Goal: Check status: Check status

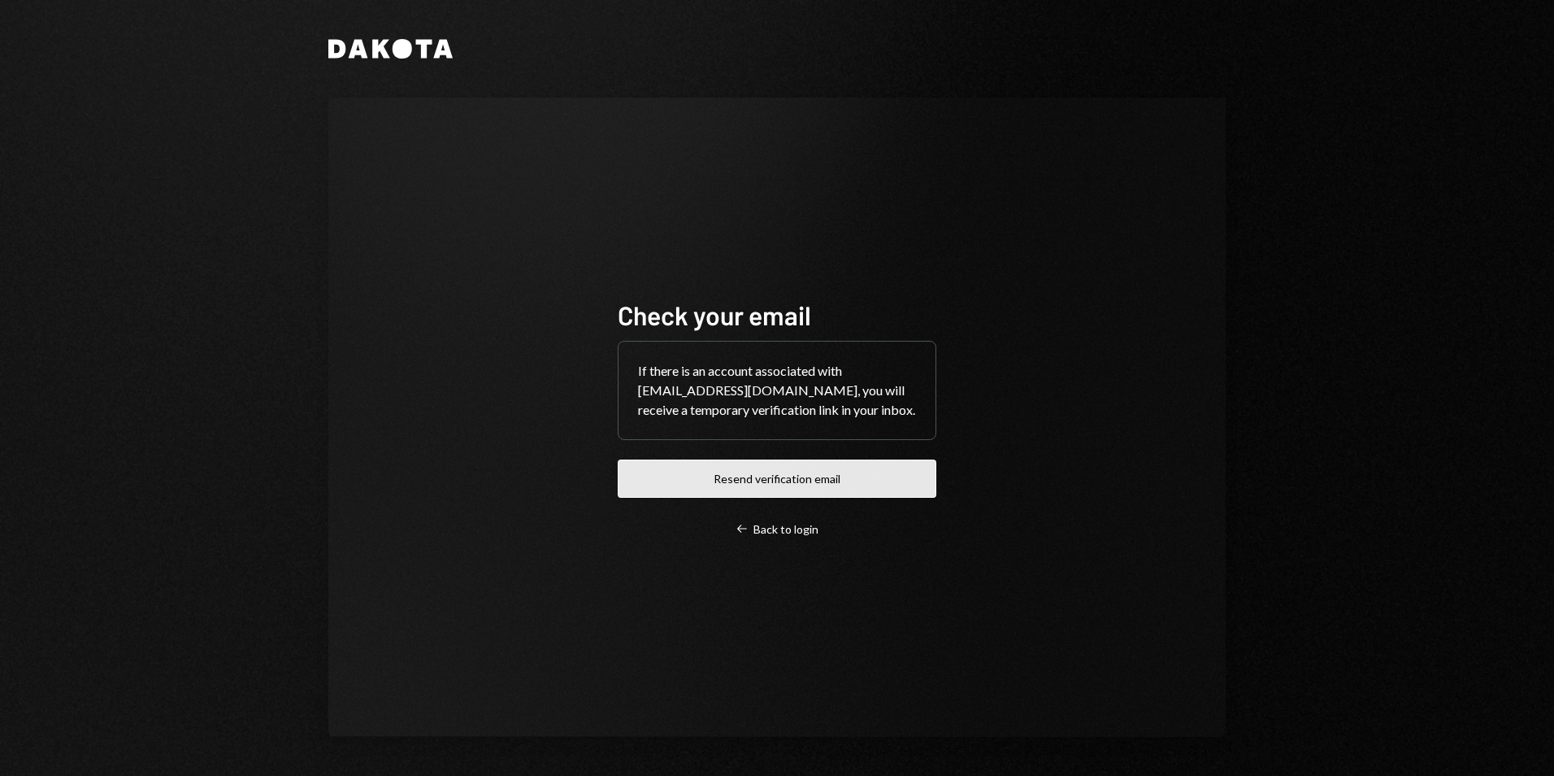
click at [772, 460] on button "Resend verification email" at bounding box center [777, 478] width 319 height 38
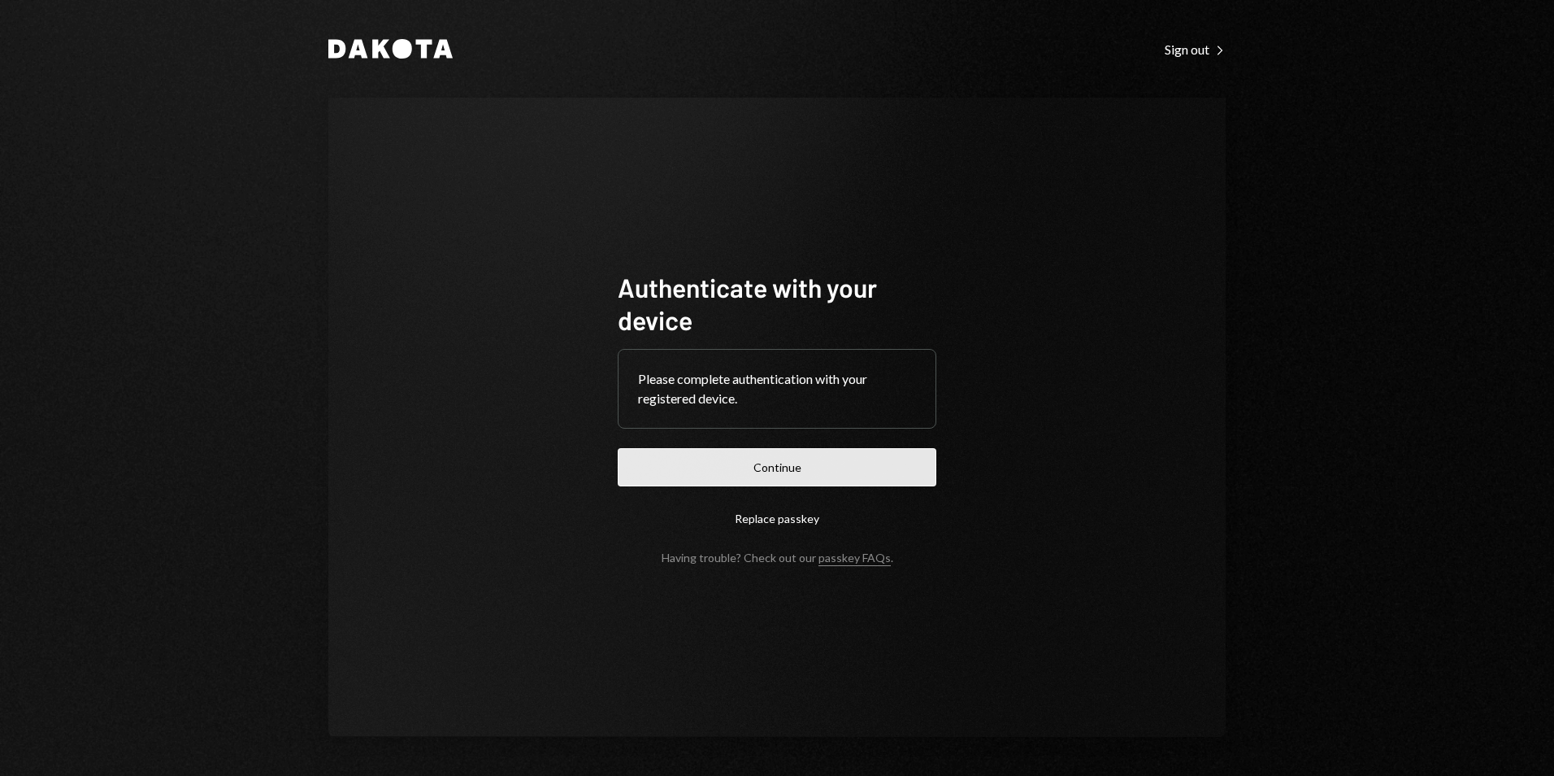
click at [814, 479] on button "Continue" at bounding box center [777, 467] width 319 height 38
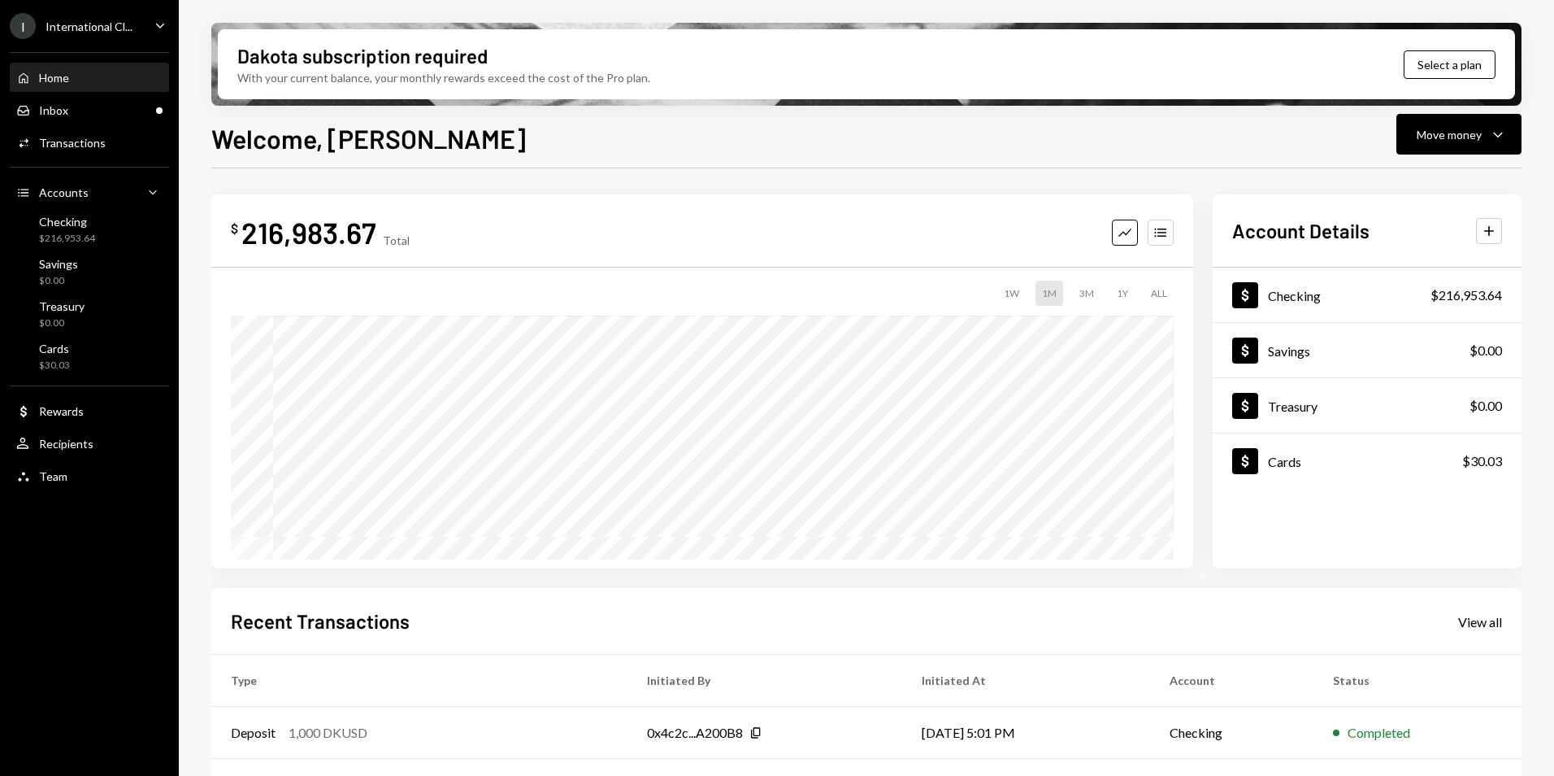
click at [74, 33] on div "I International Cl..." at bounding box center [71, 26] width 123 height 26
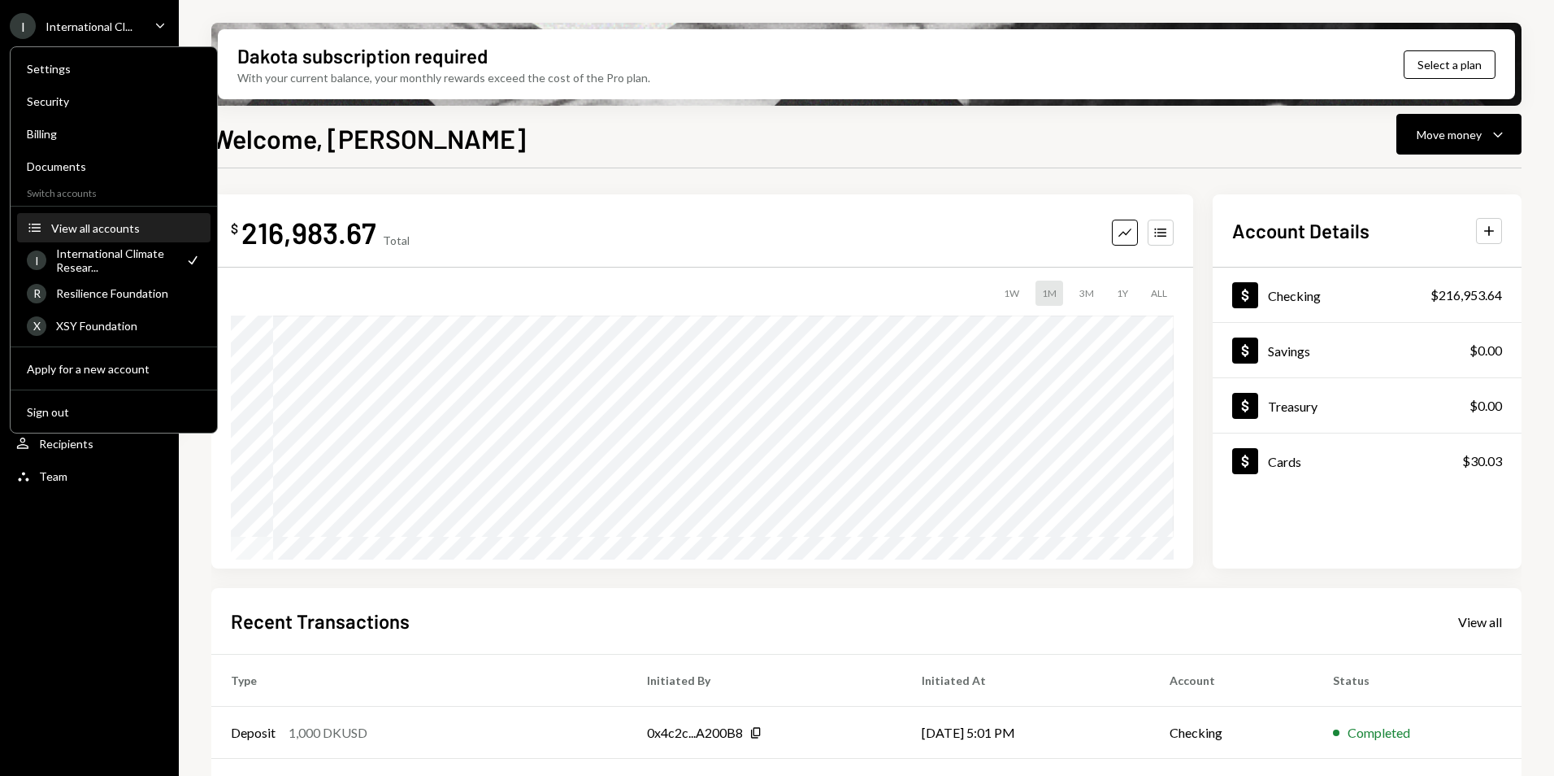
click at [98, 232] on div "View all accounts" at bounding box center [126, 228] width 150 height 14
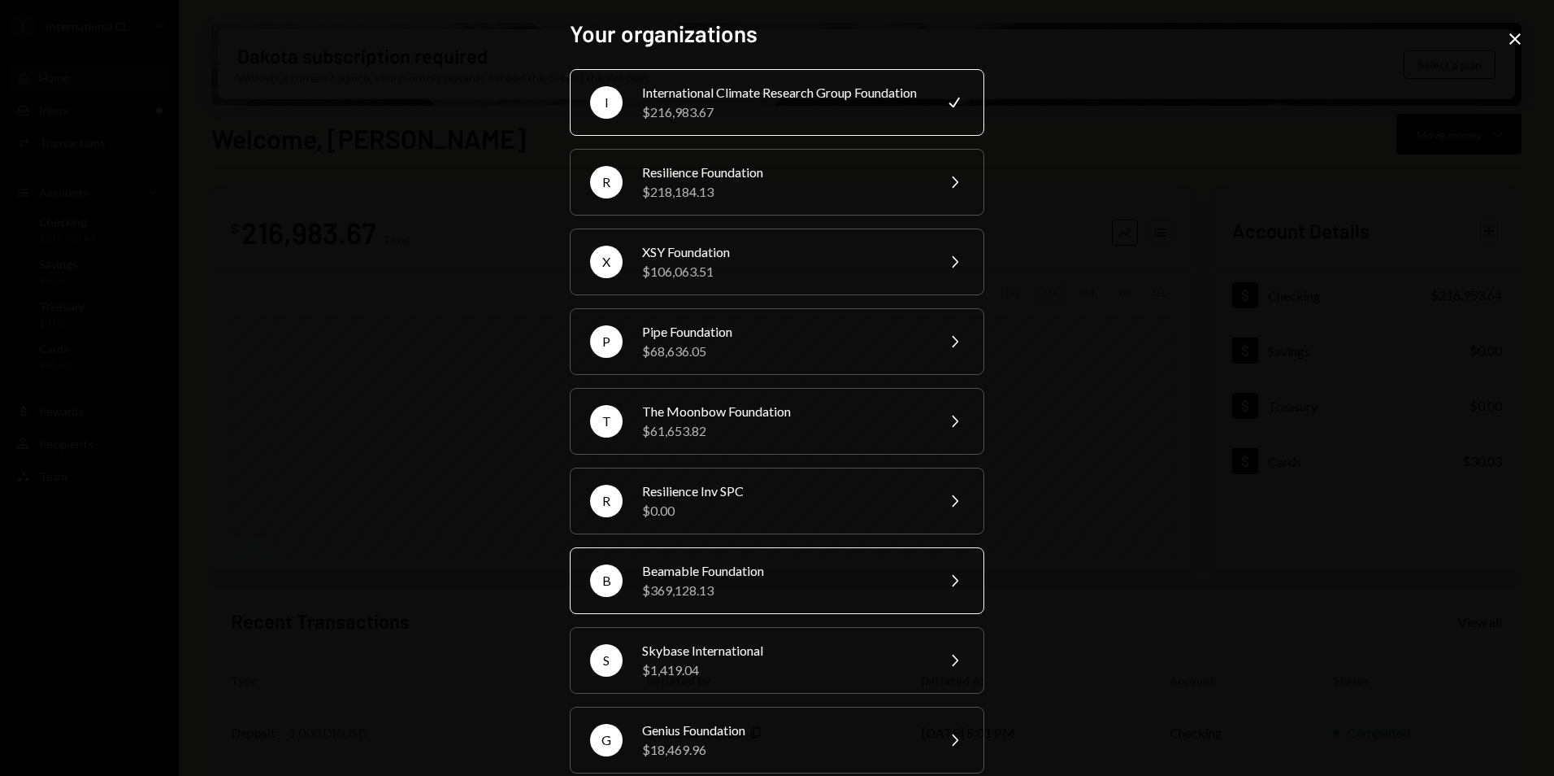
click at [680, 580] on div "Beamable Foundation" at bounding box center [783, 571] width 283 height 20
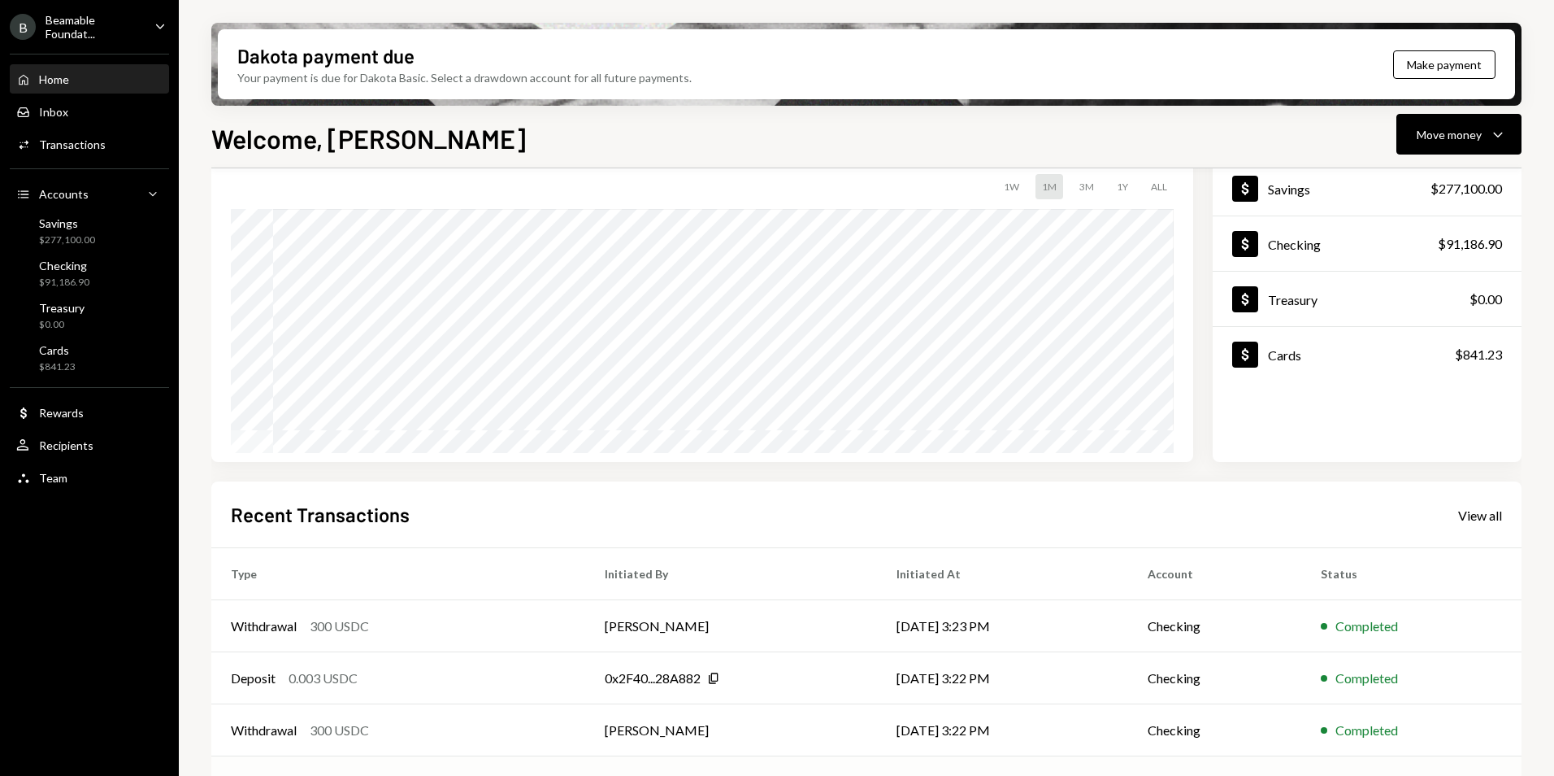
scroll to position [205, 0]
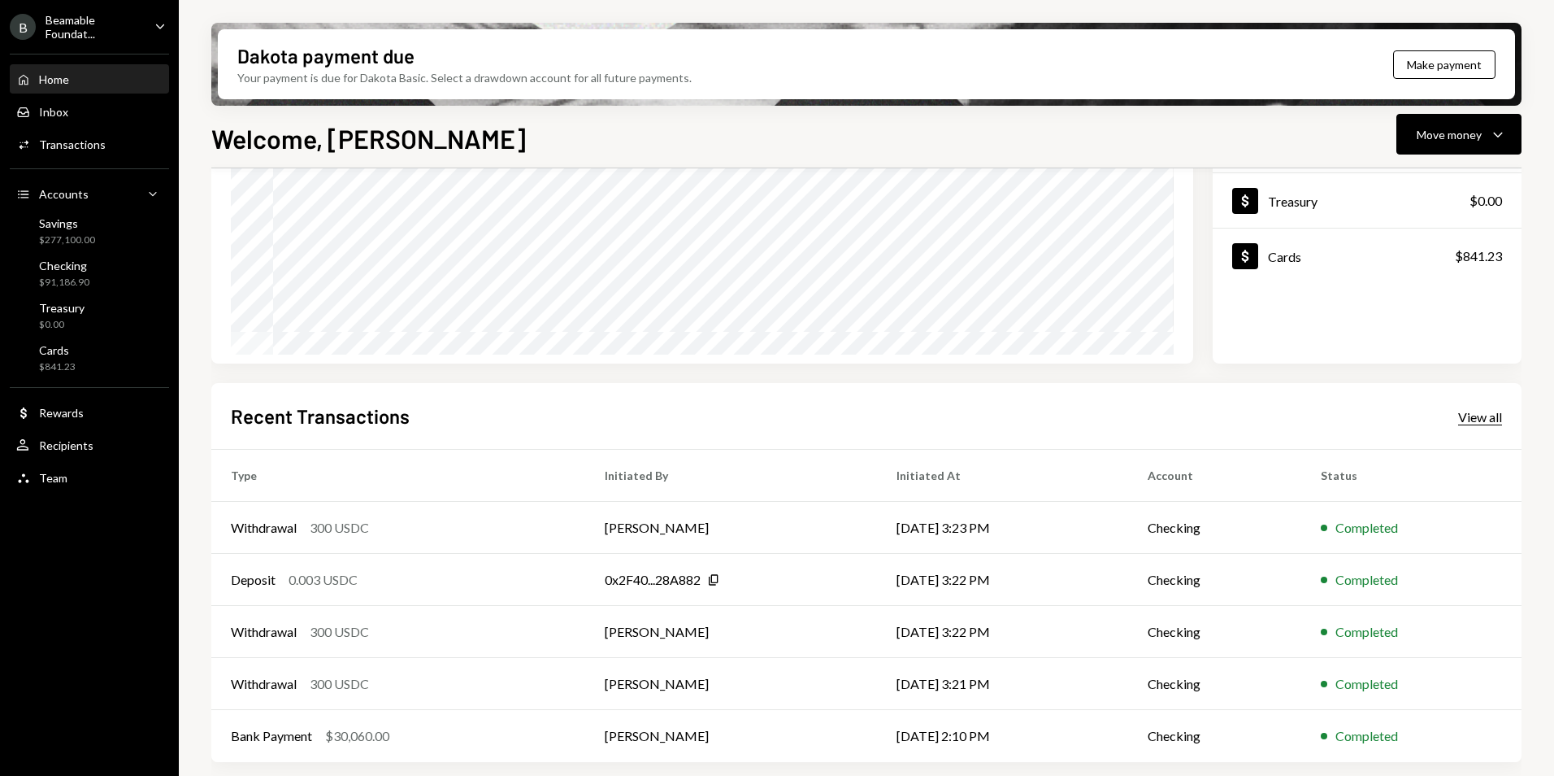
click at [1475, 419] on div "View all" at bounding box center [1480, 417] width 44 height 16
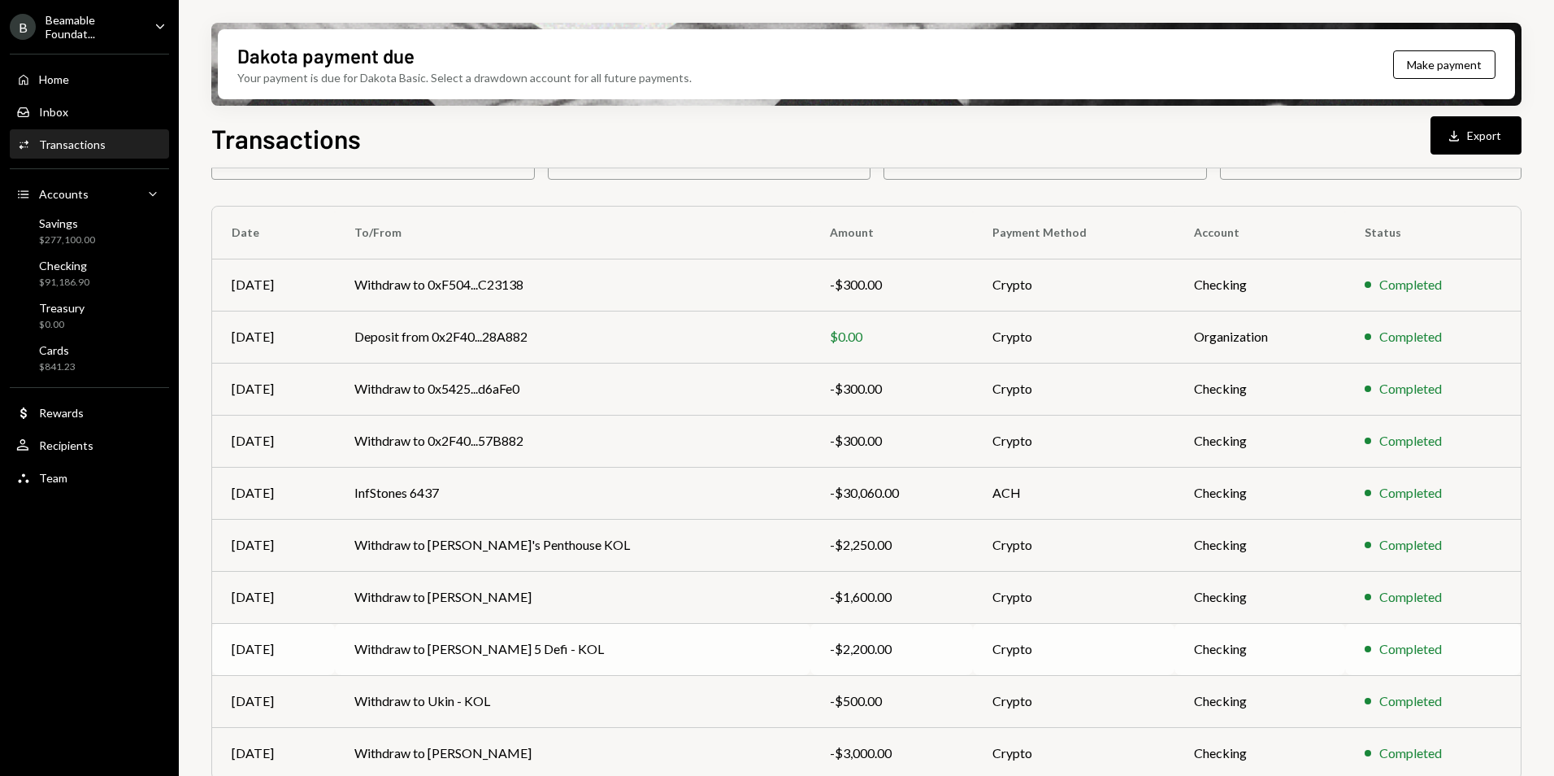
scroll to position [150, 0]
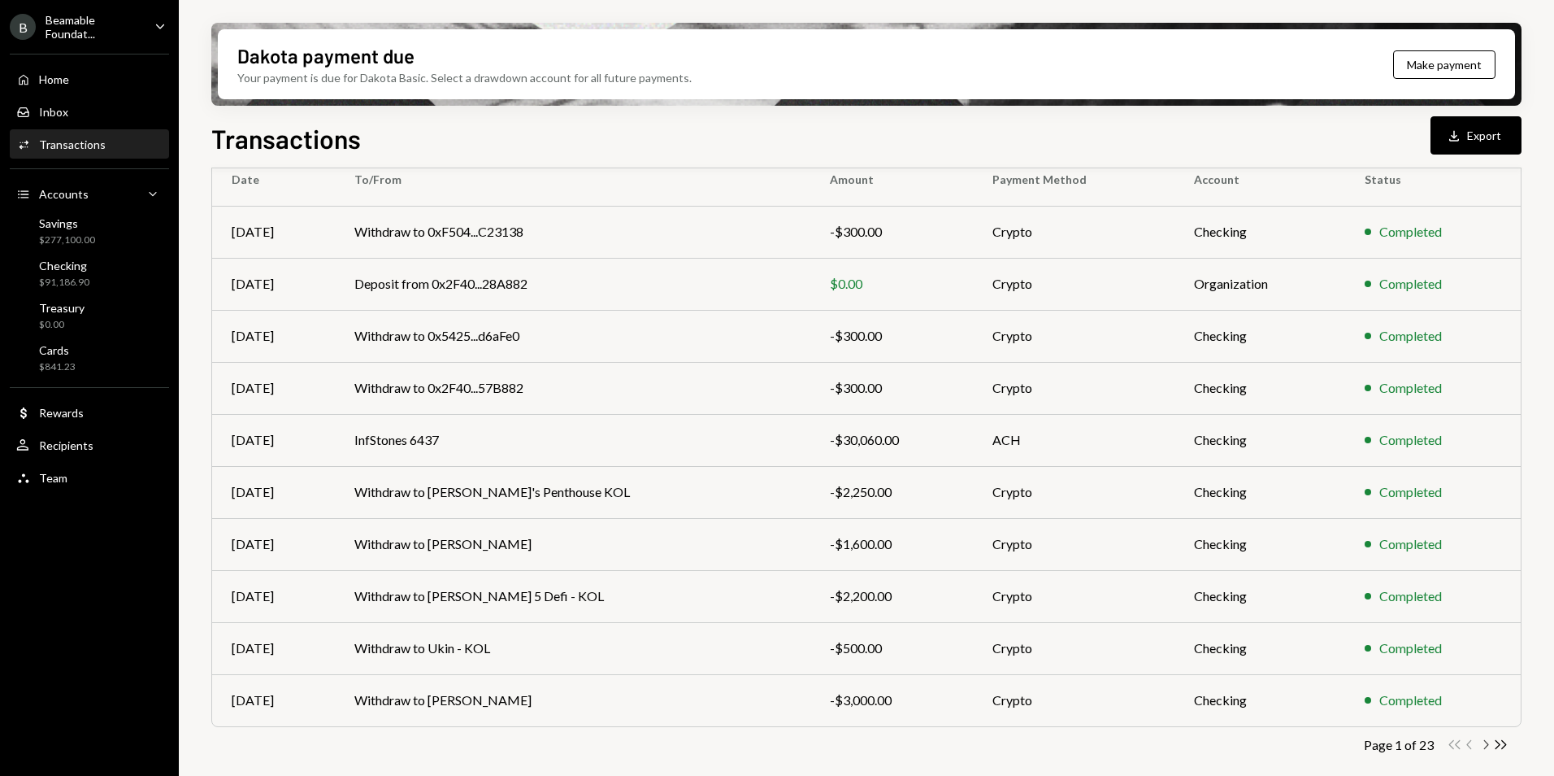
click at [1489, 747] on icon "Chevron Right" at bounding box center [1485, 744] width 15 height 15
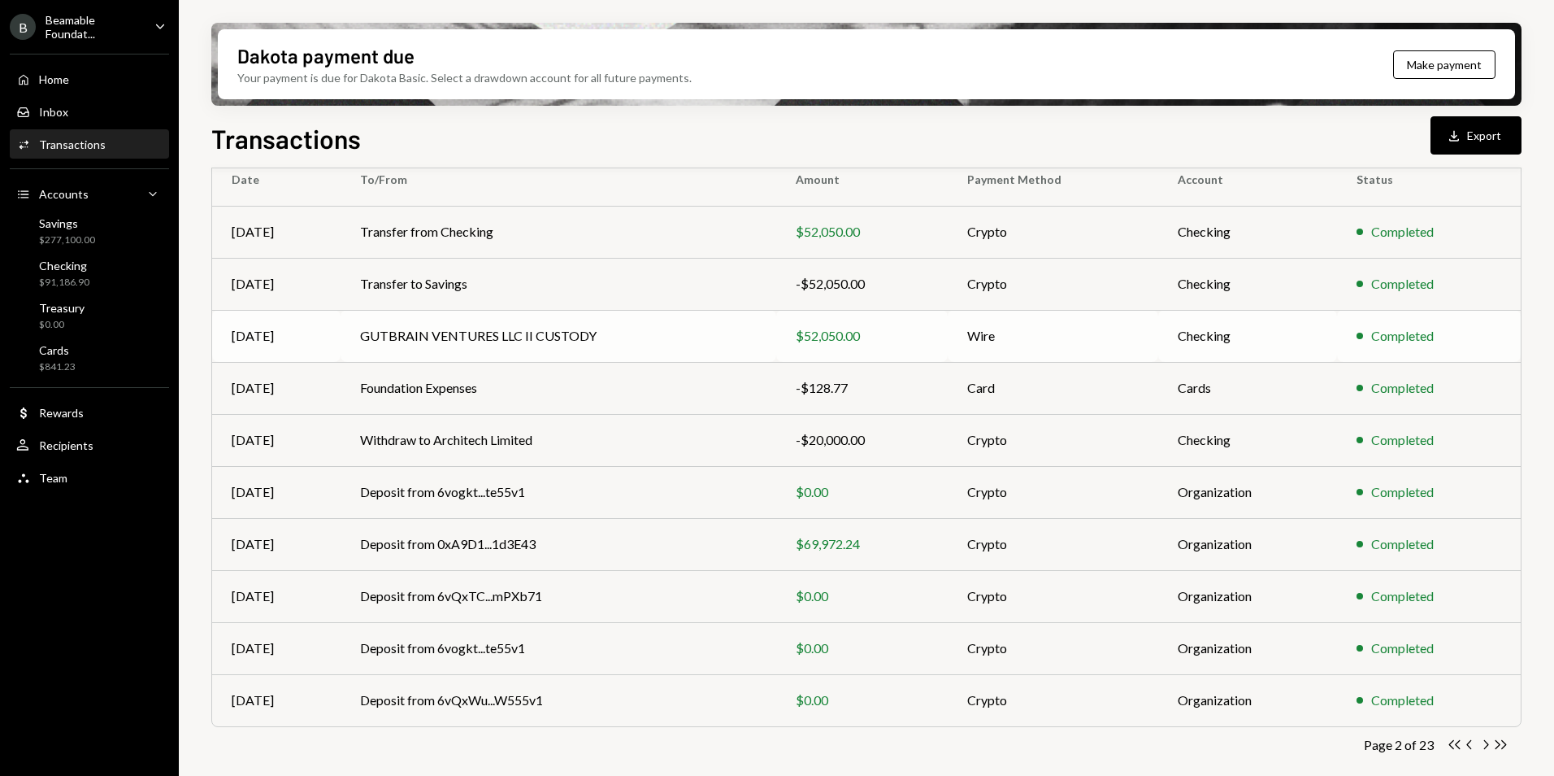
click at [918, 336] on div "$52,050.00" at bounding box center [862, 336] width 132 height 20
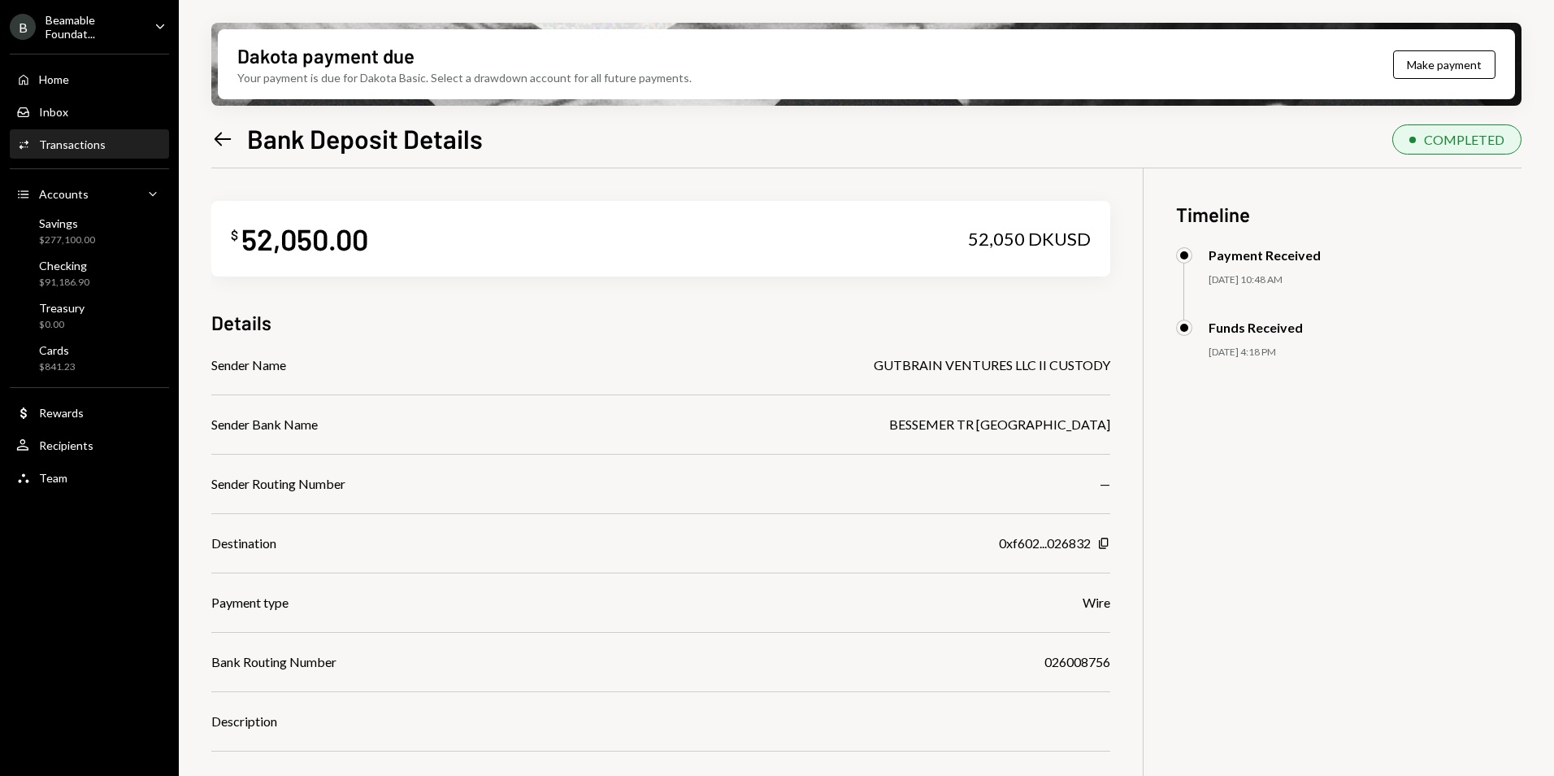
click at [233, 140] on icon "Left Arrow" at bounding box center [222, 139] width 23 height 23
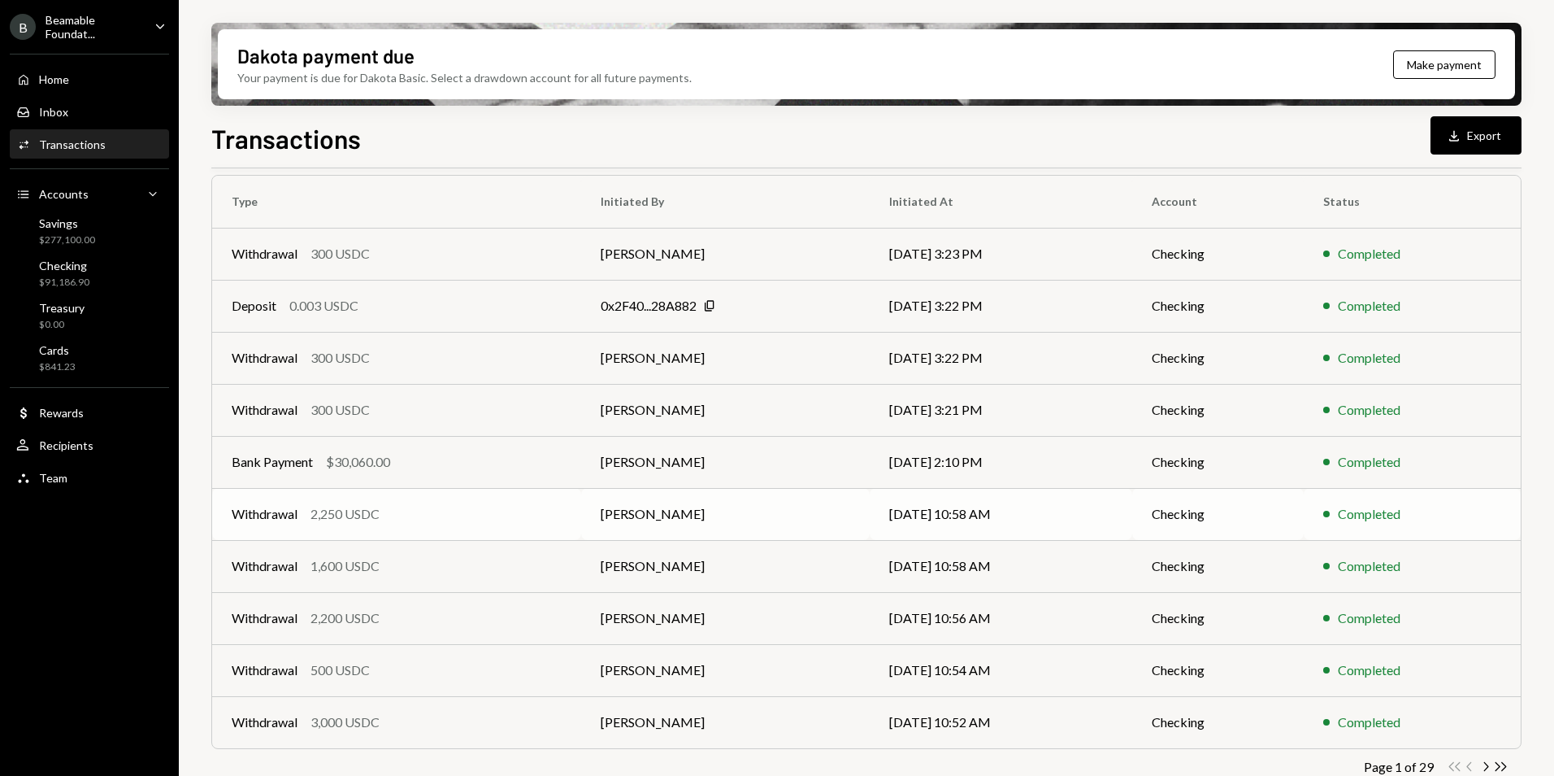
scroll to position [150, 0]
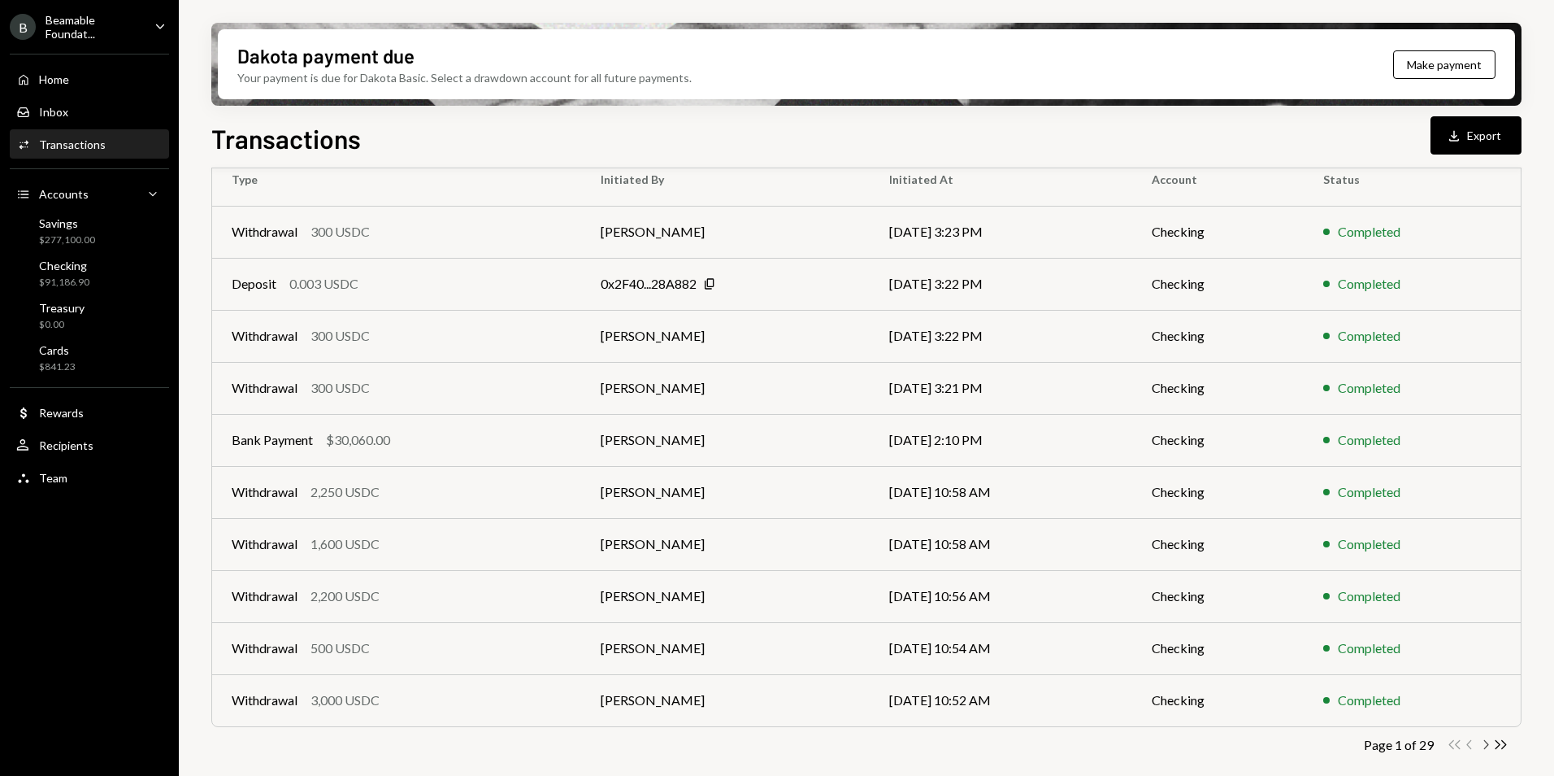
click at [1482, 745] on icon "Chevron Right" at bounding box center [1485, 744] width 15 height 15
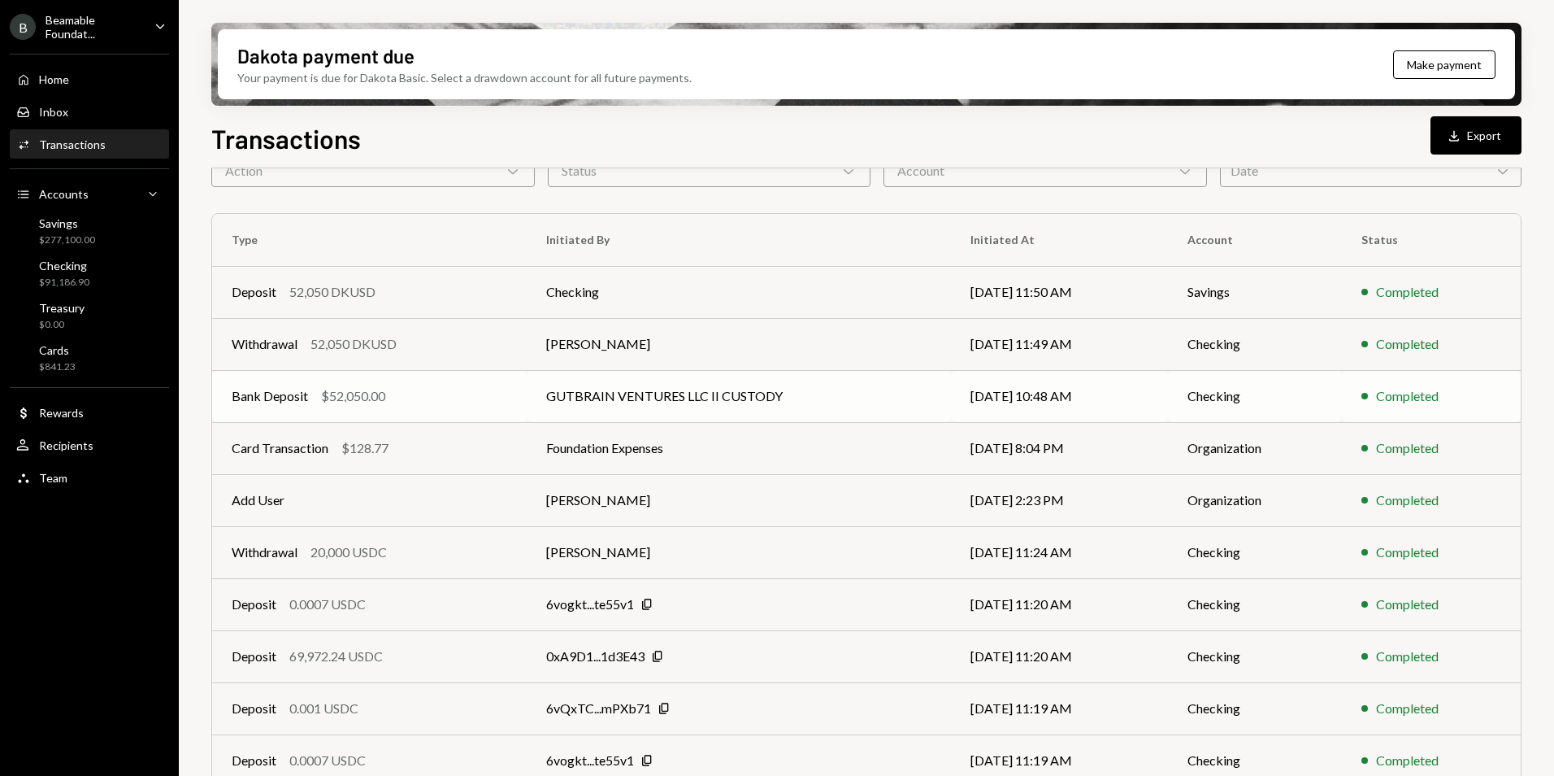
scroll to position [69, 0]
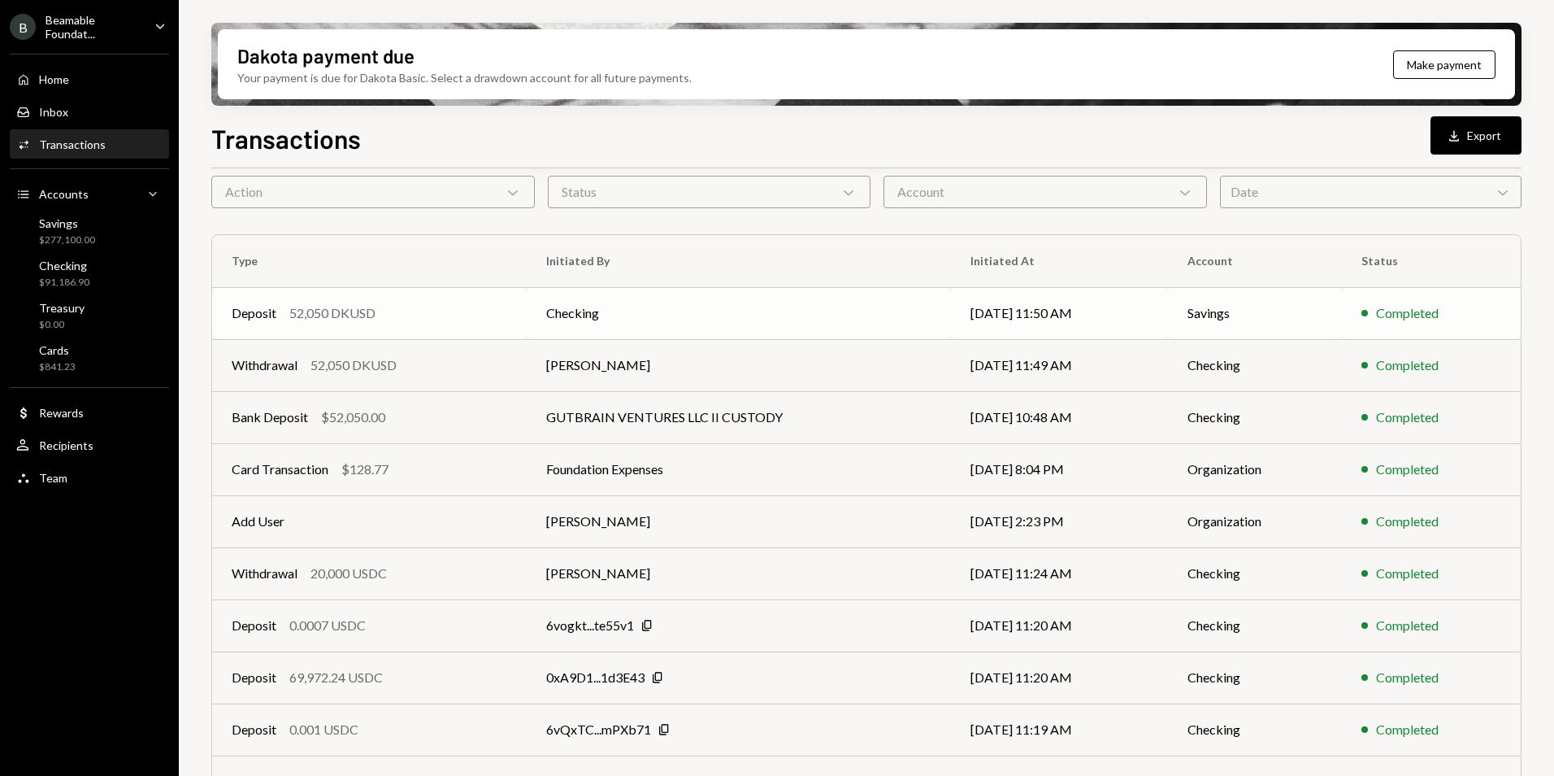
click at [670, 325] on td "Checking" at bounding box center [739, 313] width 424 height 52
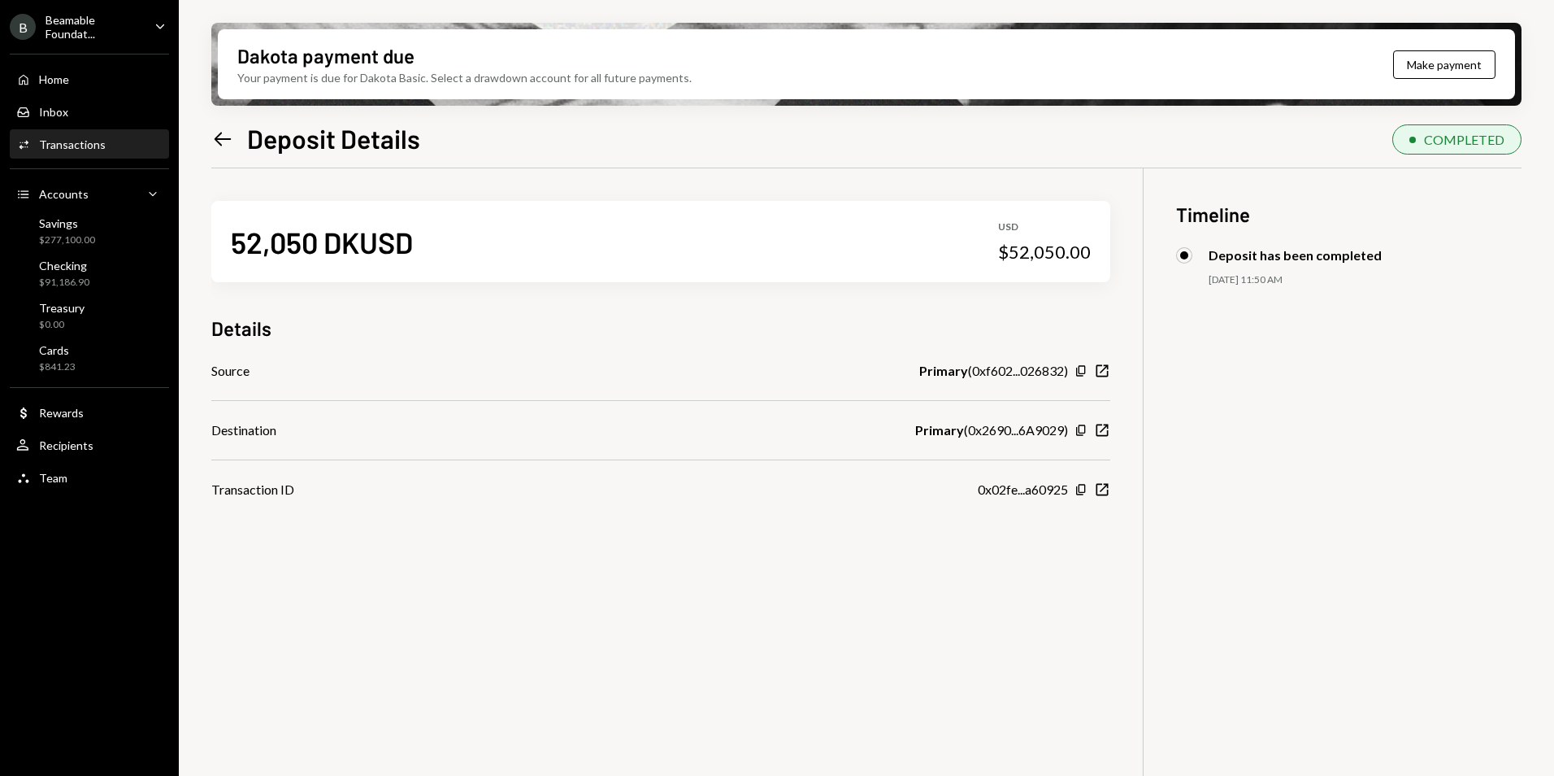
click at [228, 141] on icon "Left Arrow" at bounding box center [222, 139] width 23 height 23
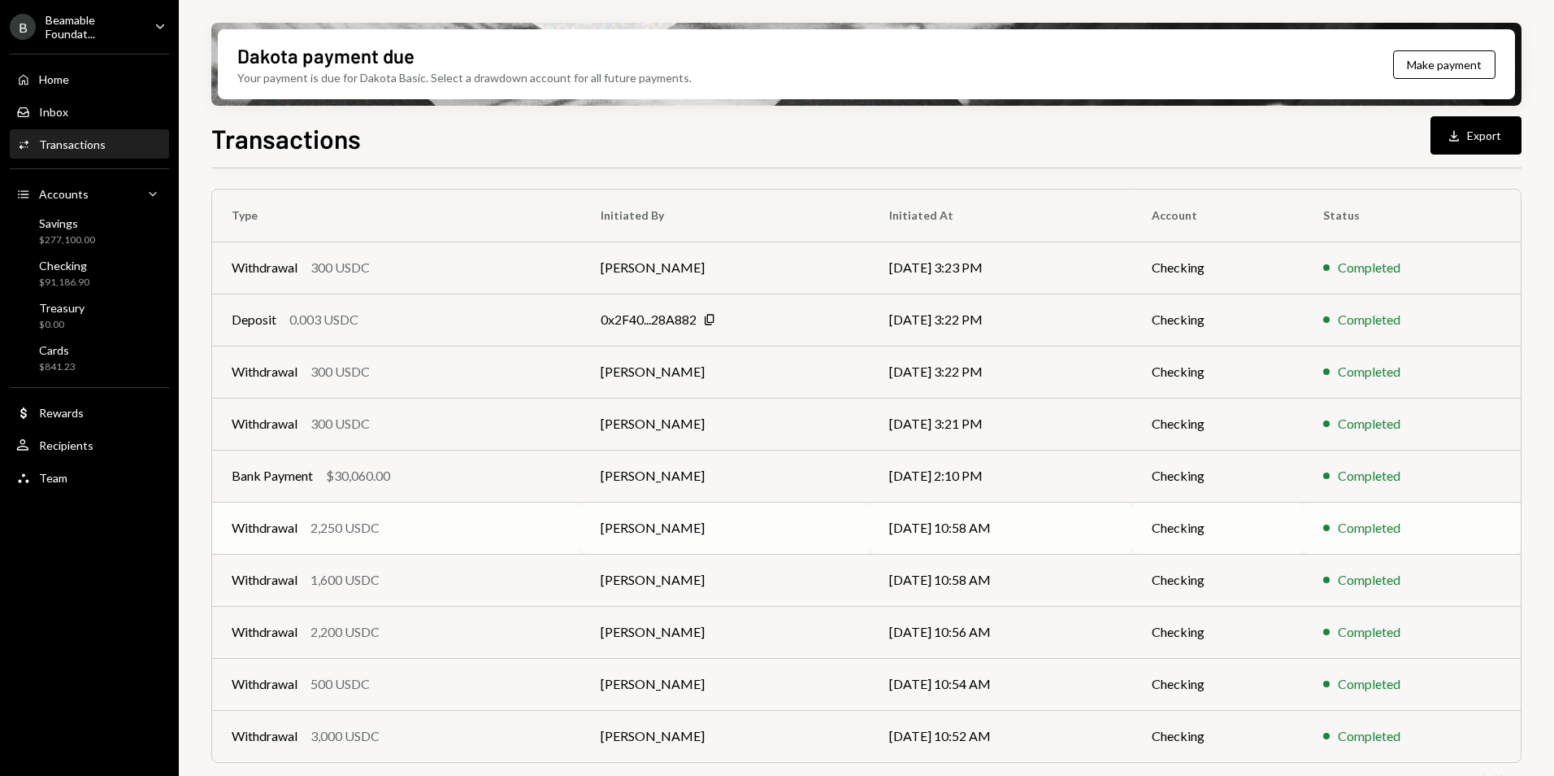
scroll to position [150, 0]
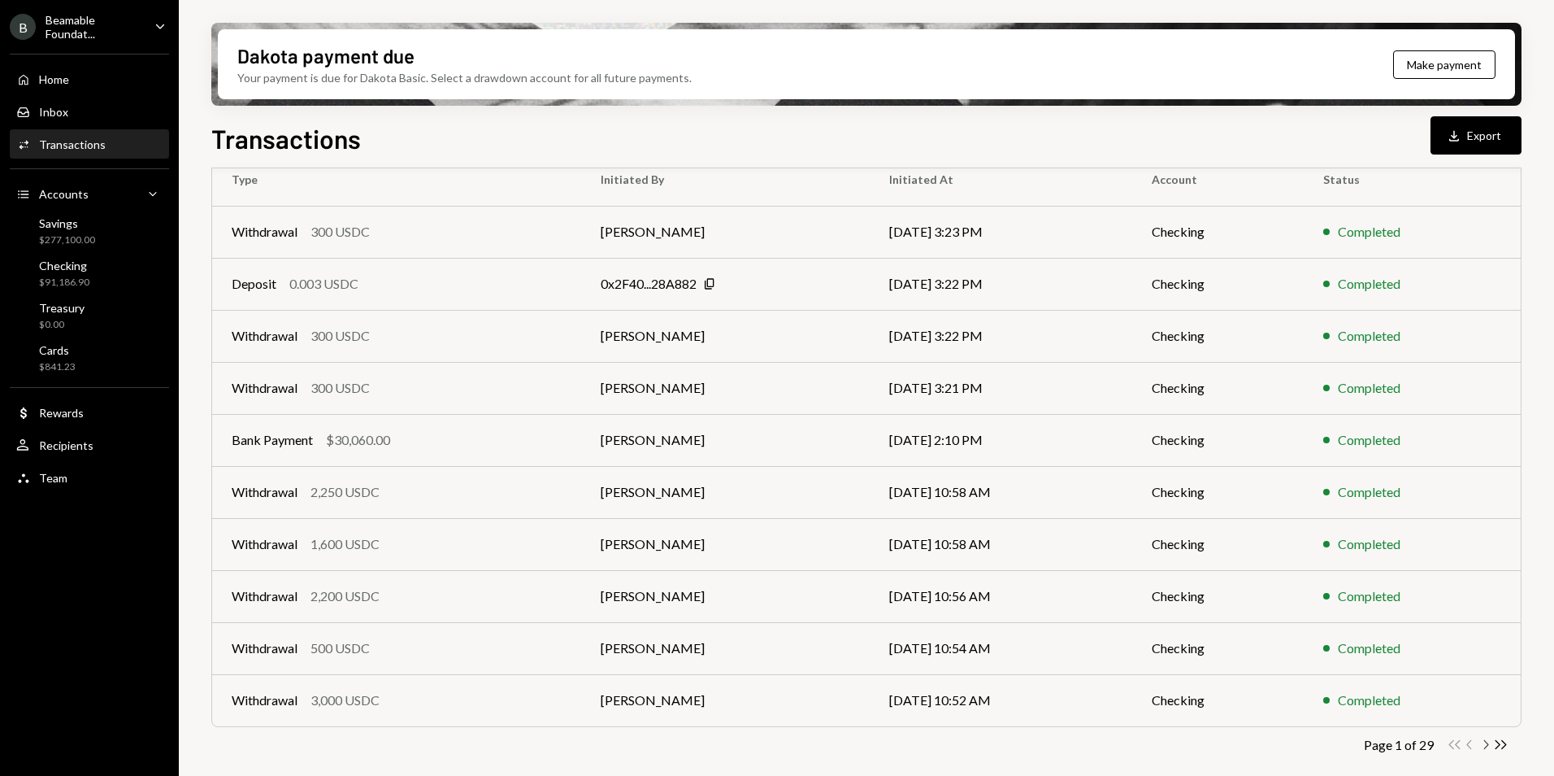
click at [1485, 748] on icon "button" at bounding box center [1487, 744] width 5 height 9
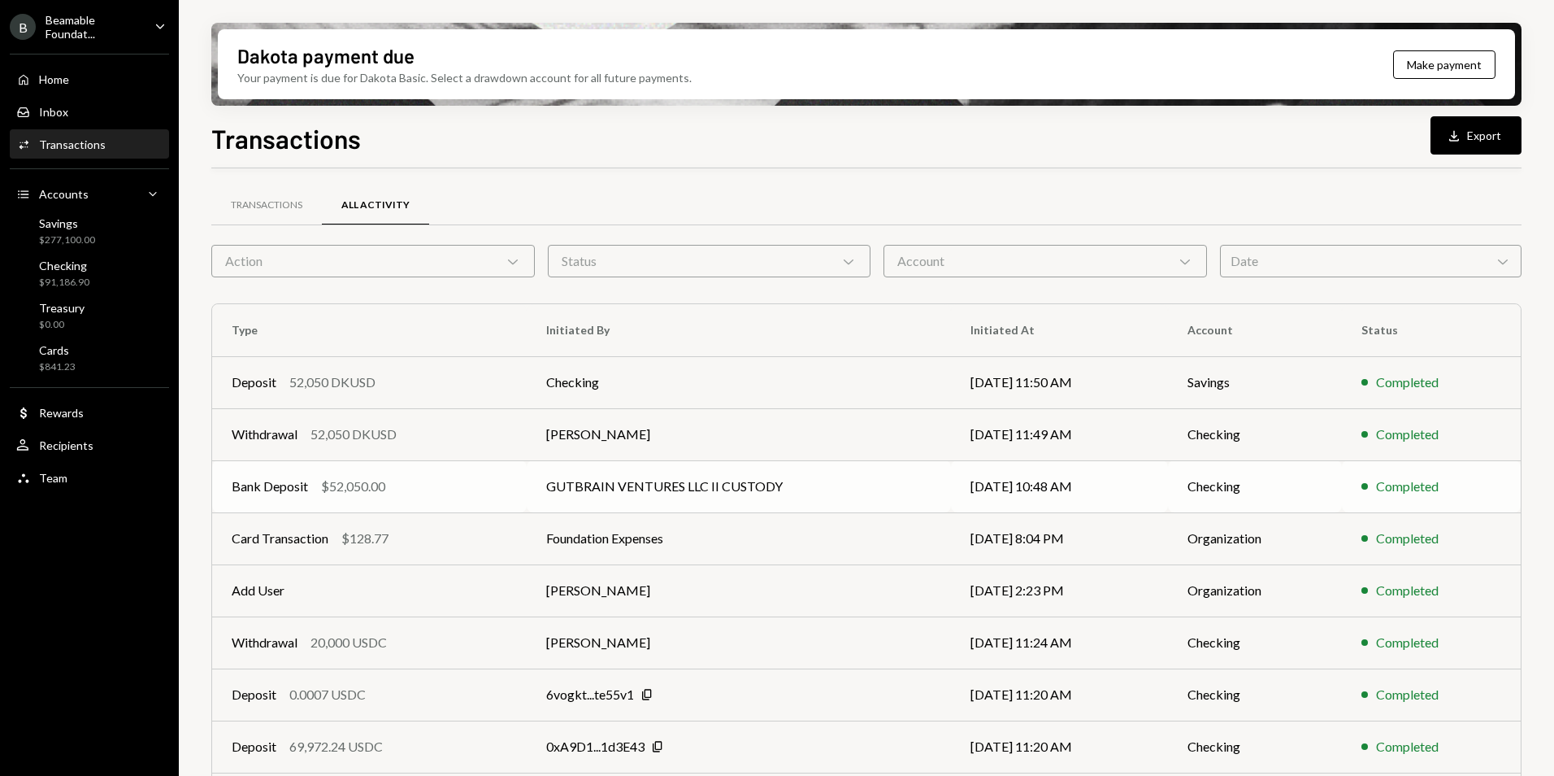
scroll to position [150, 0]
